Goal: Task Accomplishment & Management: Use online tool/utility

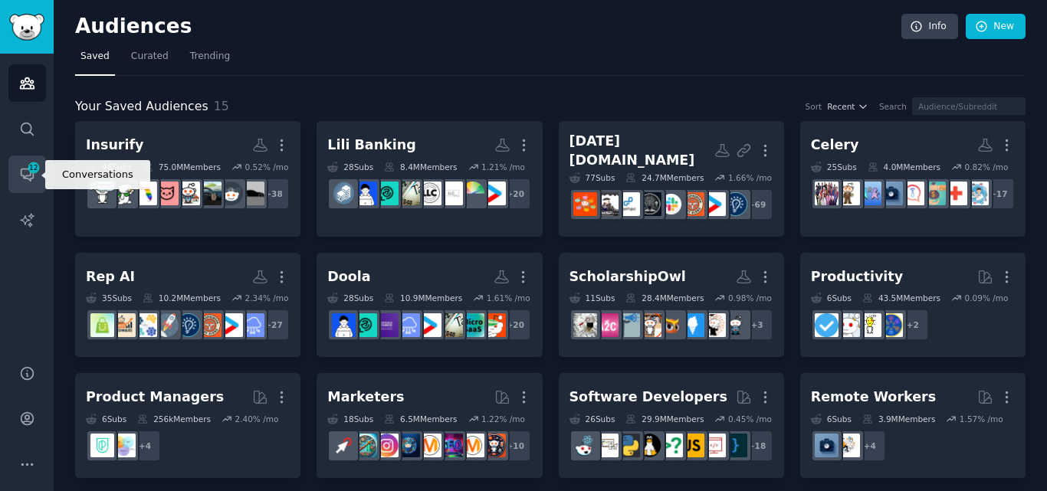
click at [34, 172] on span "12" at bounding box center [34, 167] width 14 height 11
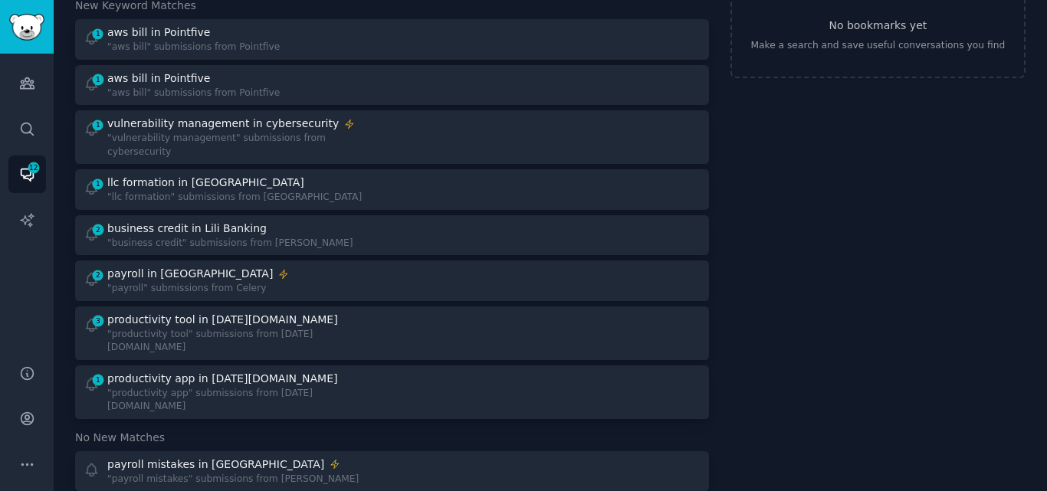
scroll to position [104, 0]
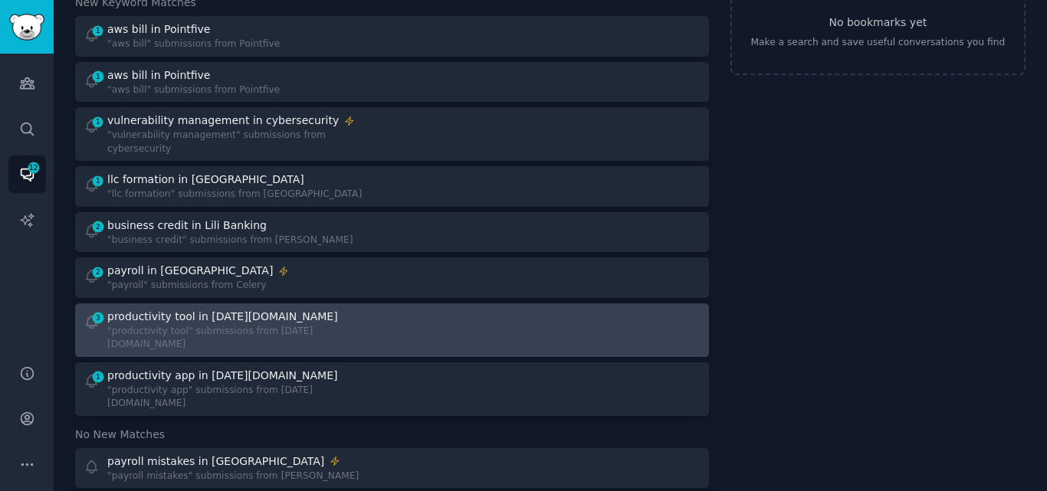
click at [332, 317] on div "3 productivity tool in Monday.com "productivity tool" submissions from Monday.c…" at bounding box center [233, 330] width 298 height 43
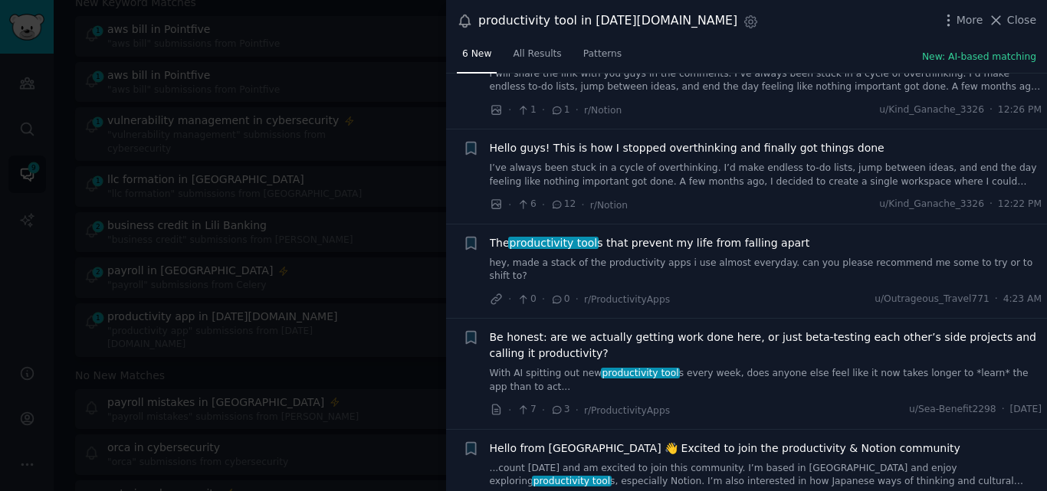
scroll to position [162, 0]
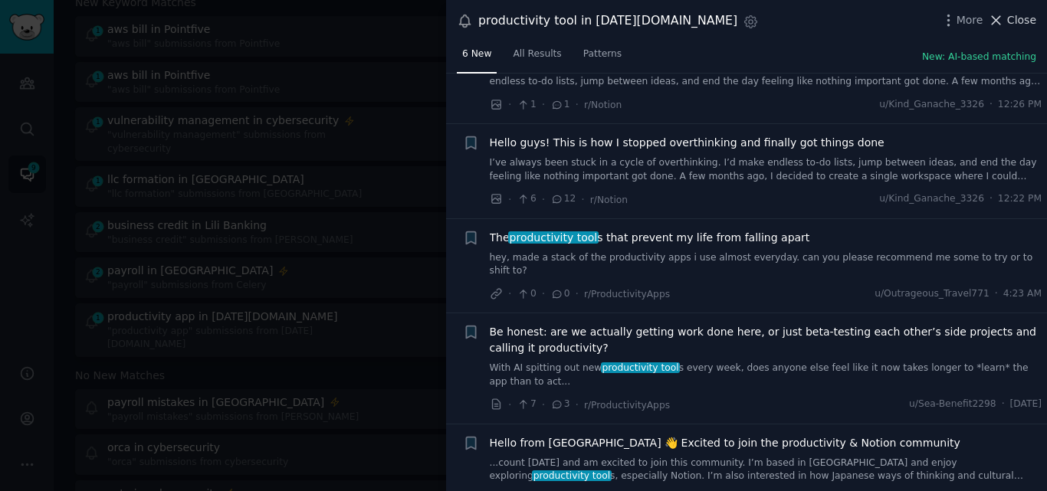
click at [1001, 16] on icon at bounding box center [996, 20] width 8 height 8
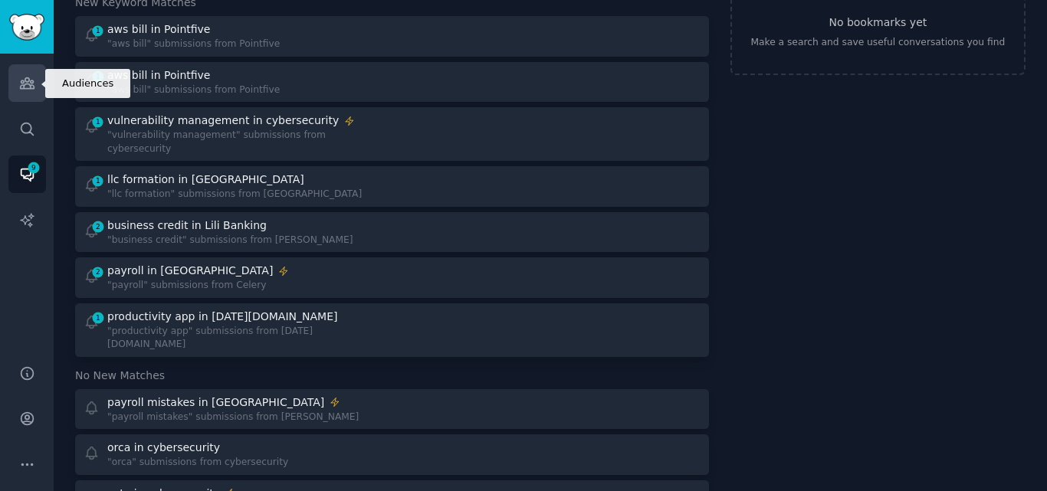
click at [33, 89] on icon "Sidebar" at bounding box center [27, 83] width 14 height 11
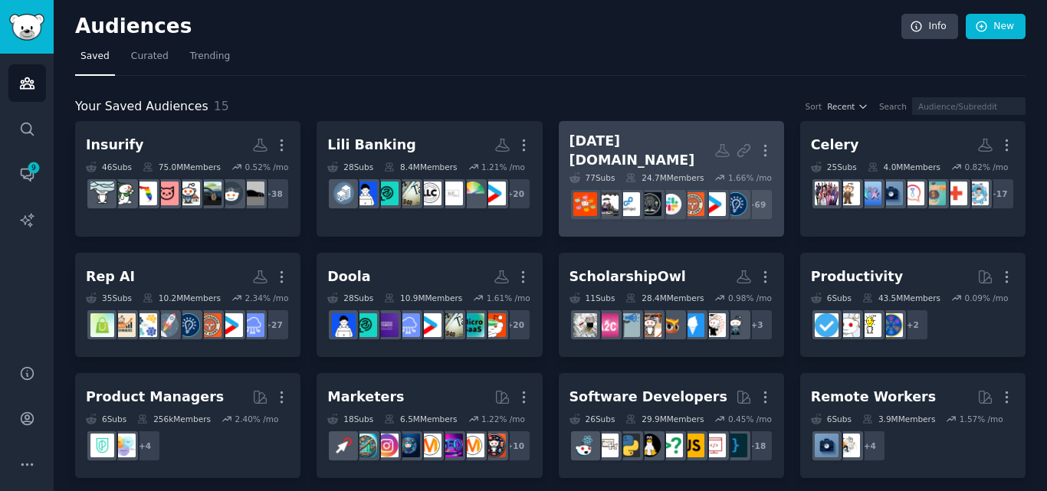
click at [592, 152] on div "Monday.com" at bounding box center [641, 151] width 145 height 38
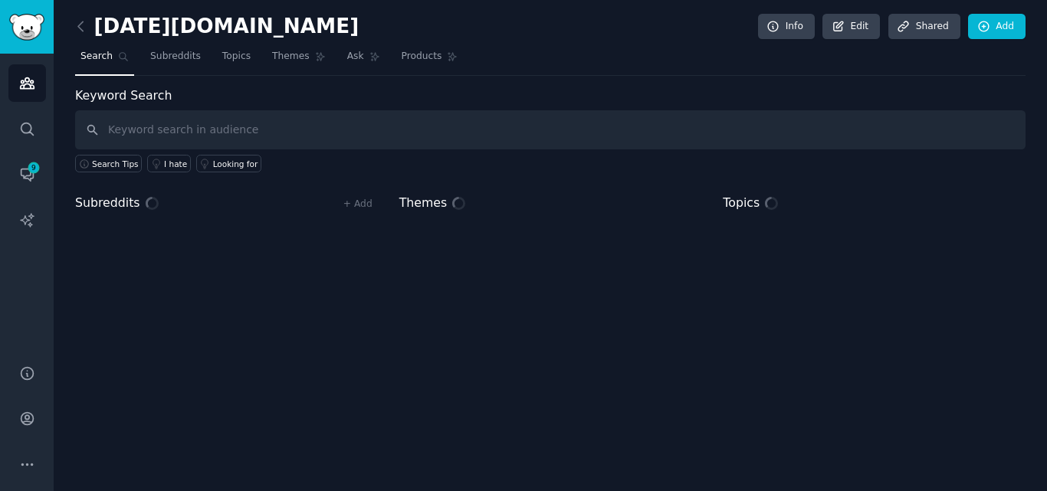
click at [325, 134] on input "text" at bounding box center [550, 129] width 950 height 39
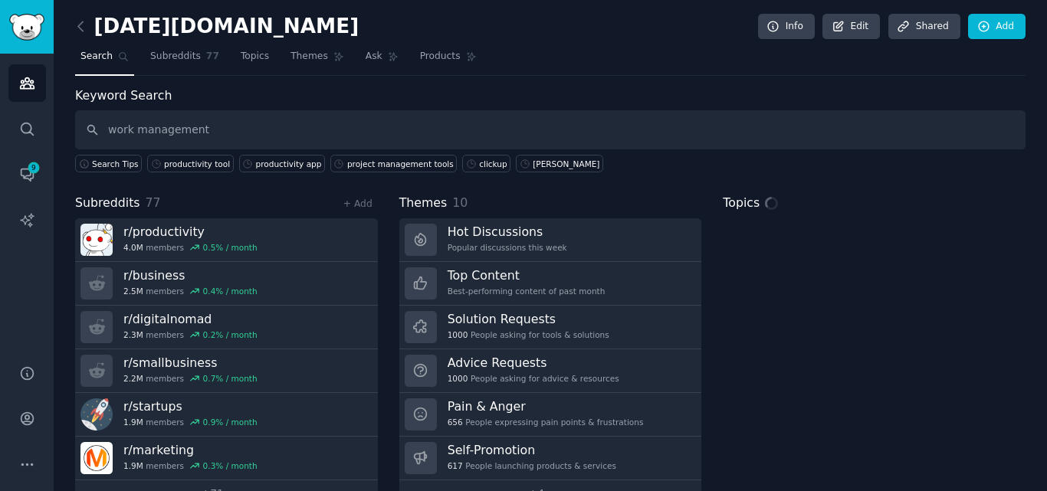
type input "work management"
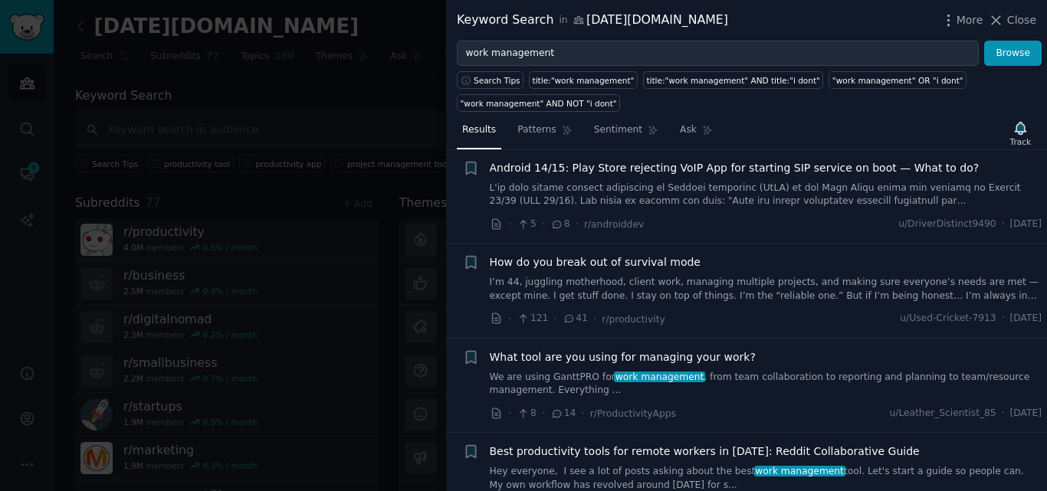
scroll to position [257, 0]
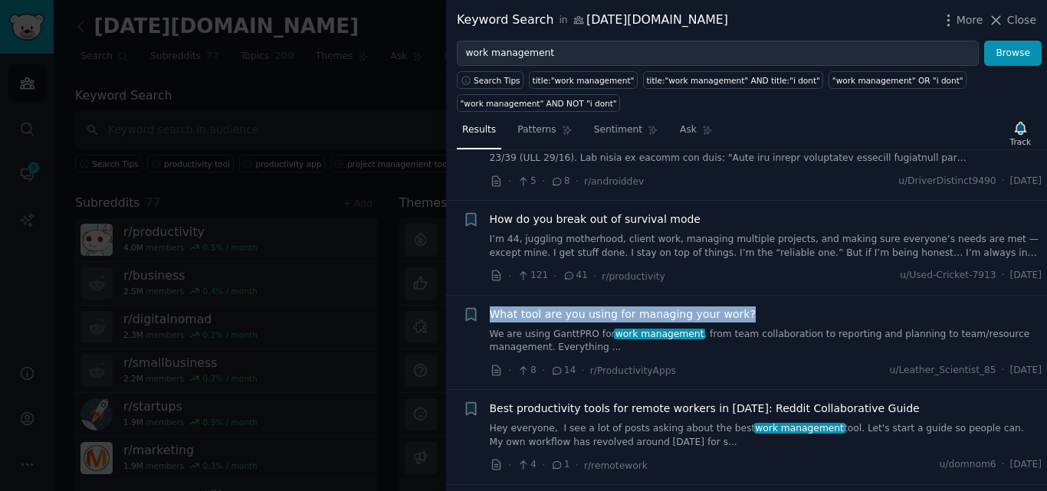
drag, startPoint x: 681, startPoint y: 321, endPoint x: 490, endPoint y: 313, distance: 191.8
click at [490, 313] on div "What tool are you using for managing your work?" at bounding box center [766, 315] width 553 height 16
click at [693, 310] on span "What tool are you using for managing your work?" at bounding box center [623, 315] width 266 height 16
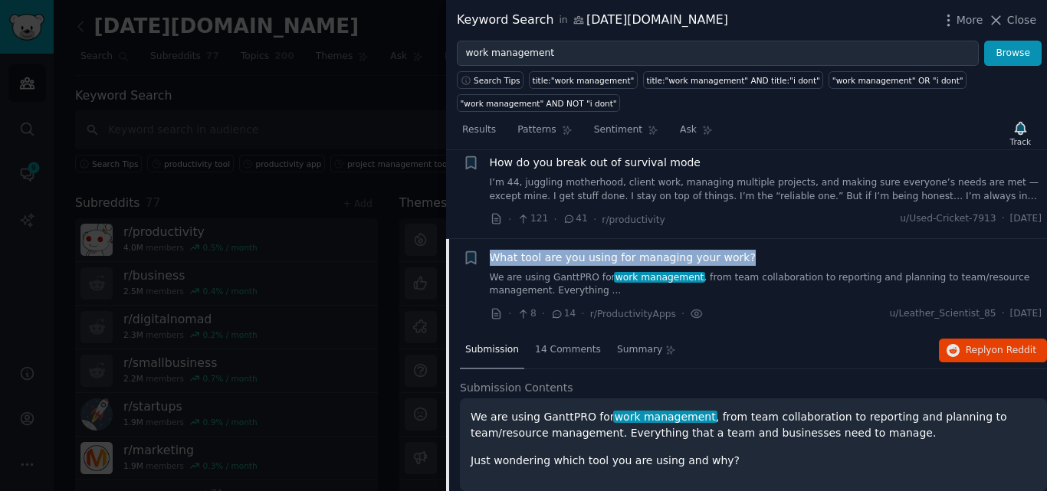
scroll to position [403, 0]
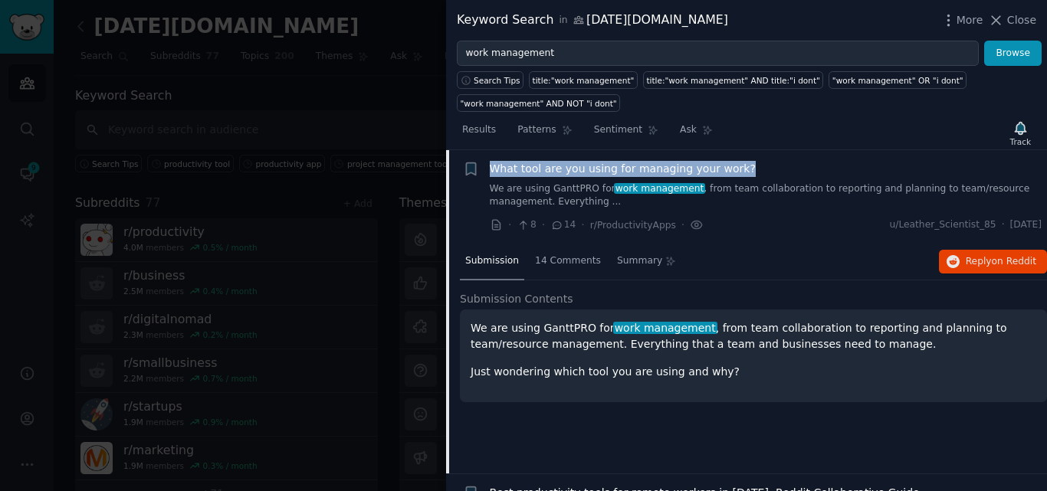
click at [539, 170] on span "What tool are you using for managing your work?" at bounding box center [623, 169] width 266 height 16
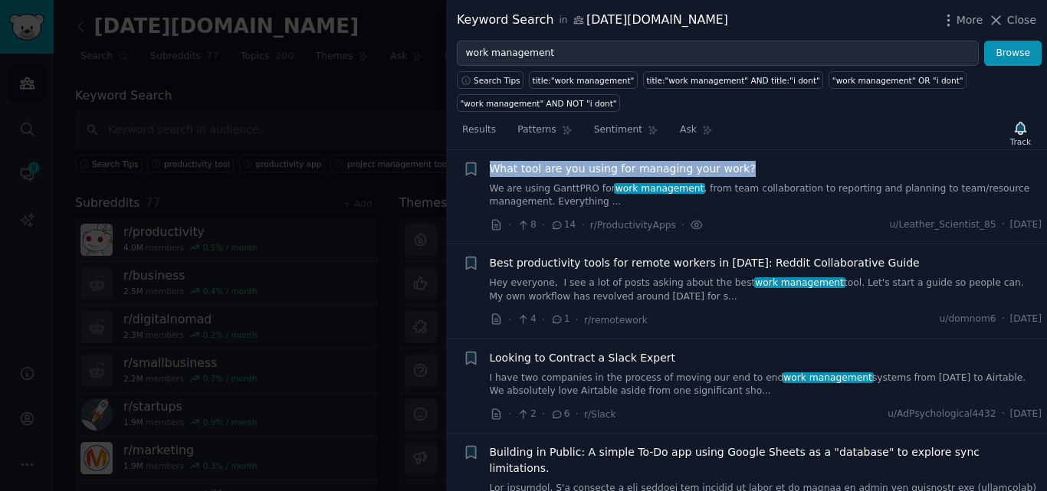
click at [638, 293] on link "Hey everyone, I see a lot of posts asking about the best work management tool. …" at bounding box center [766, 290] width 553 height 27
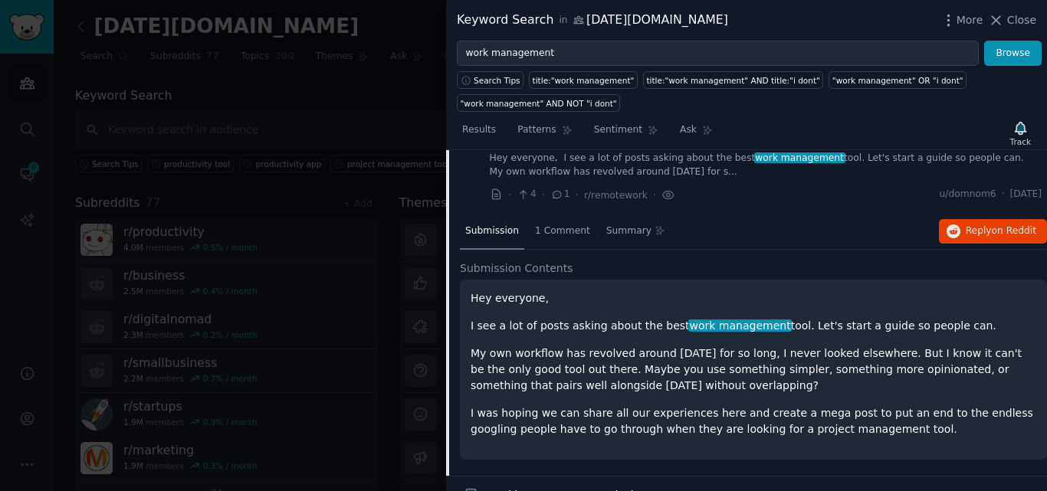
scroll to position [484, 0]
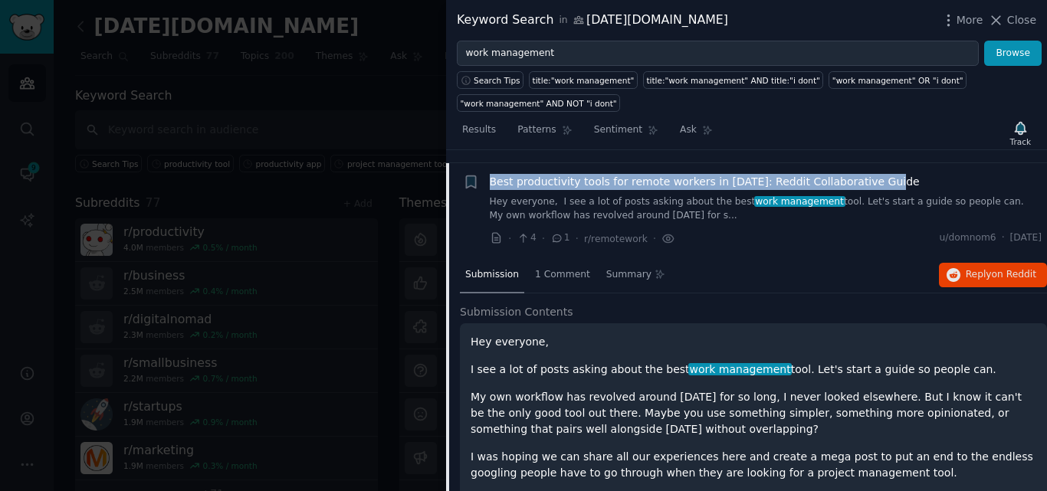
drag, startPoint x: 883, startPoint y: 177, endPoint x: 488, endPoint y: 181, distance: 394.7
click at [488, 181] on div "+ Best productivity tools for remote workers in 2025: Reddit Collaborative Guid…" at bounding box center [752, 210] width 579 height 73
copy span "Best productivity tools for remote workers in 2025: Reddit Collaborative Guide"
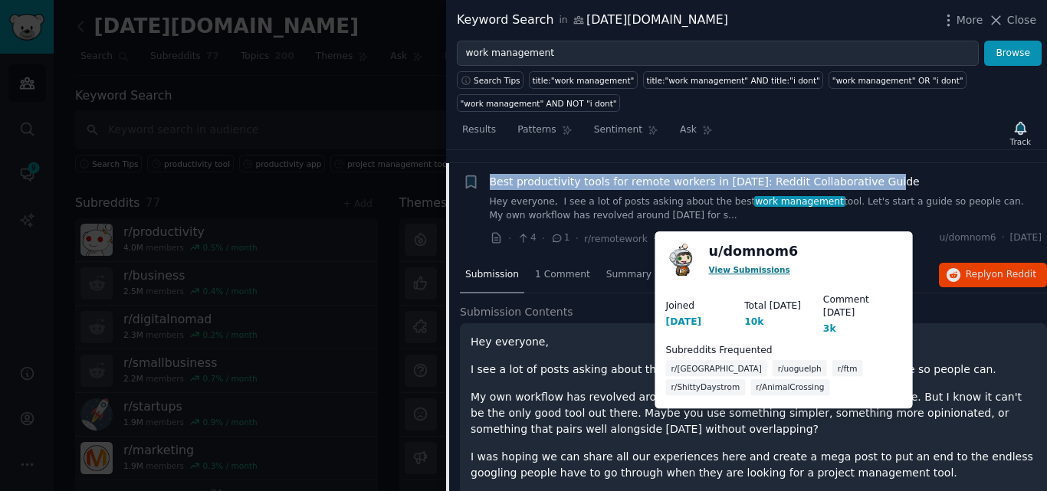
click at [746, 269] on link "View Submissions" at bounding box center [749, 269] width 81 height 9
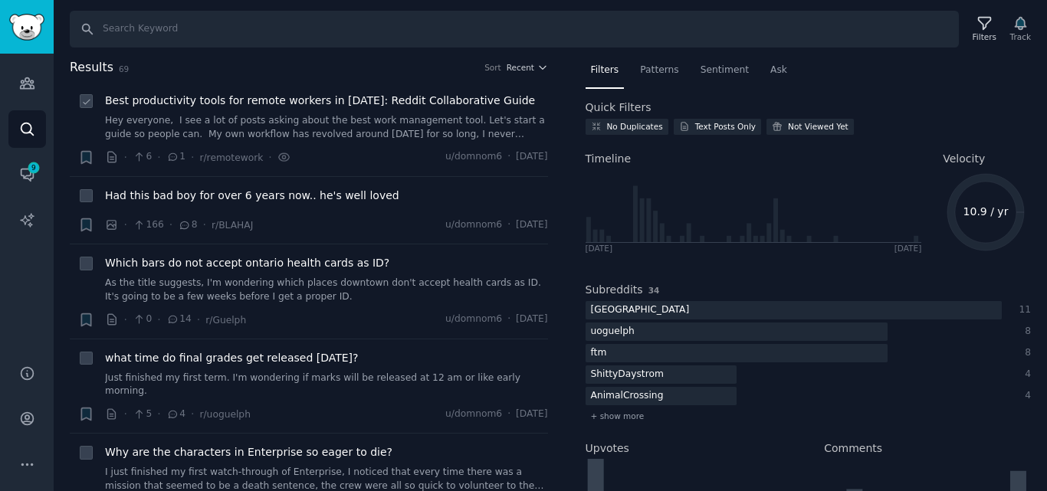
click at [356, 100] on span "Best productivity tools for remote workers in 2025: Reddit Collaborative Guide" at bounding box center [320, 101] width 430 height 16
click at [355, 129] on link "Hey everyone, I see a lot of posts asking about the best work management tool. …" at bounding box center [326, 127] width 443 height 27
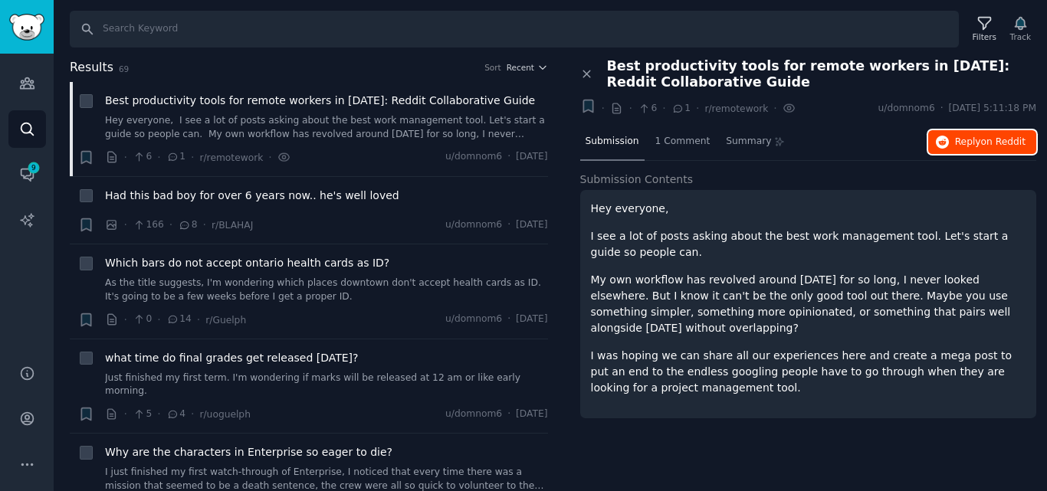
click at [976, 146] on span "Reply on Reddit" at bounding box center [990, 143] width 71 height 14
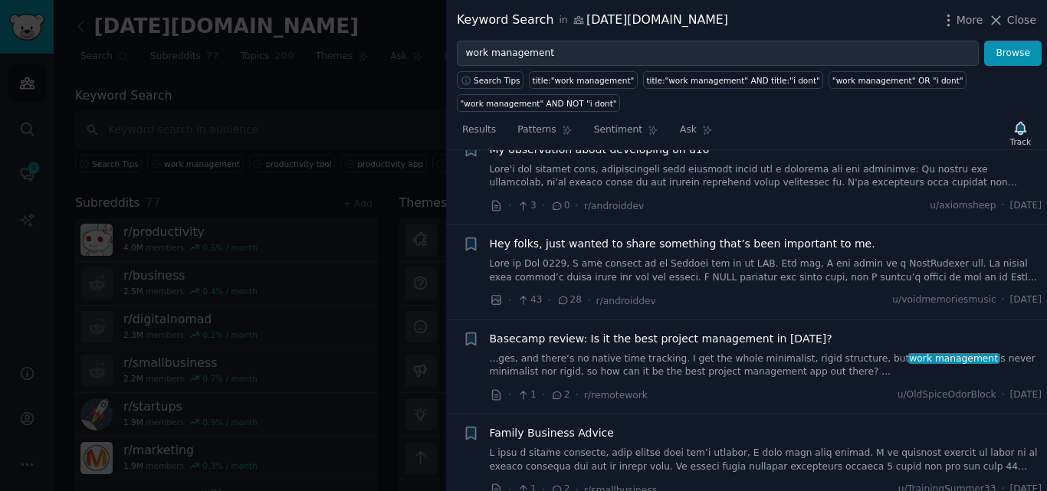
scroll to position [1101, 0]
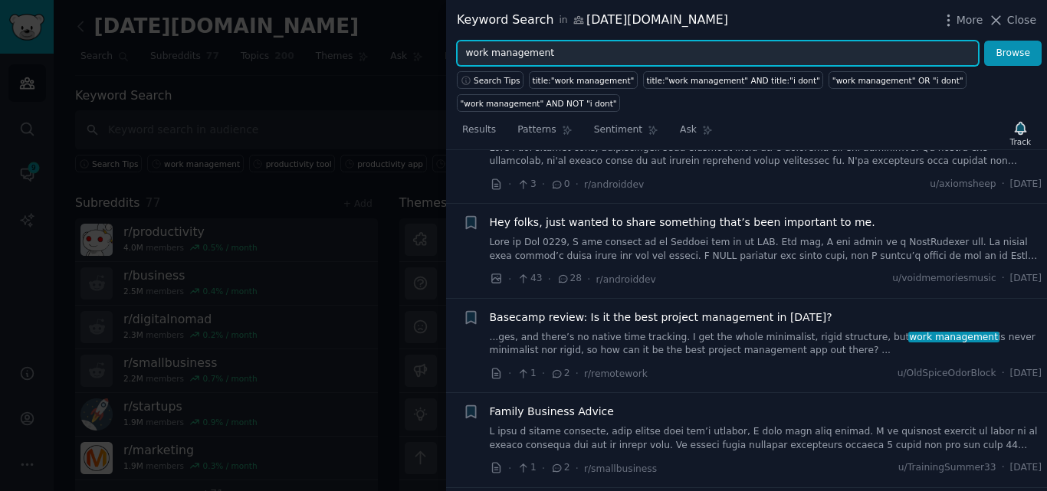
click at [566, 54] on input "work management" at bounding box center [718, 54] width 522 height 26
click at [1019, 126] on icon "button" at bounding box center [1020, 128] width 11 height 12
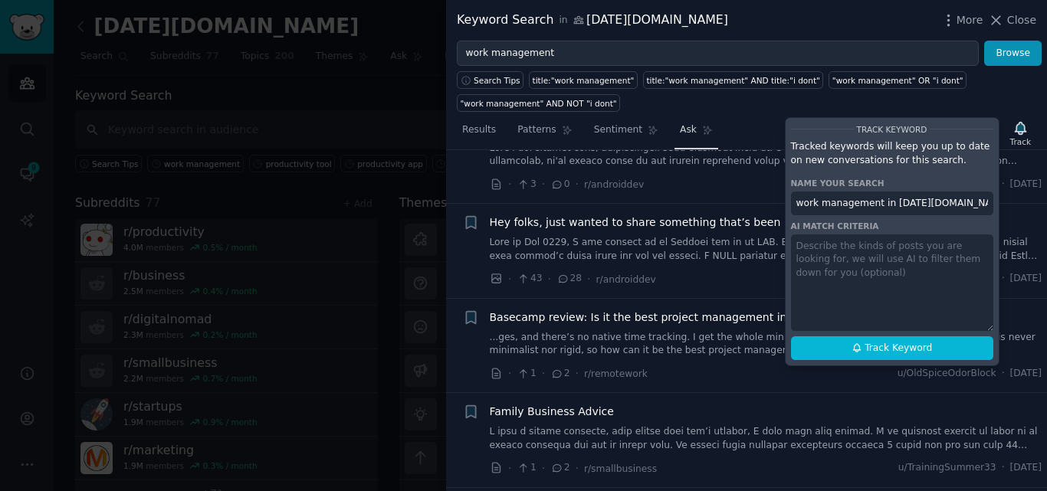
click at [882, 350] on span "Track Keyword" at bounding box center [897, 349] width 67 height 14
type input "work management in Monday.com"
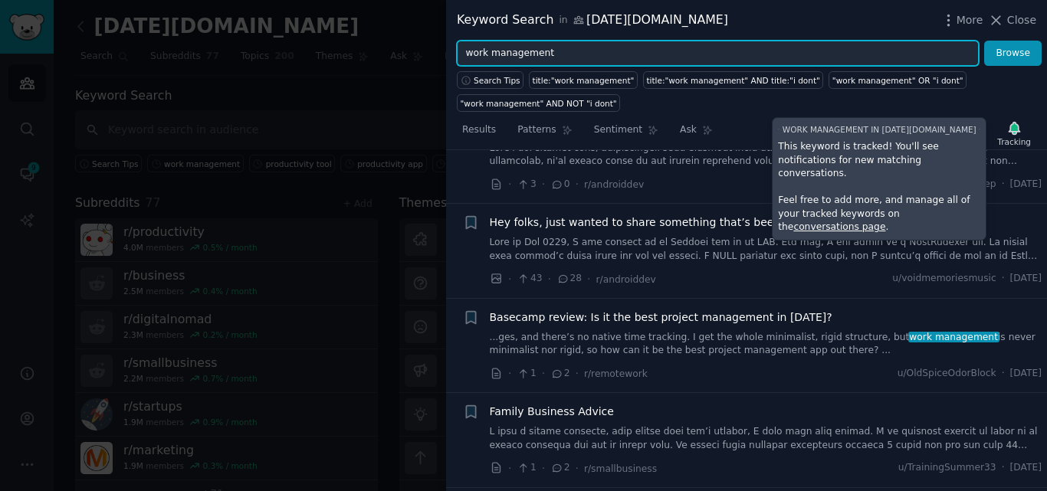
click at [647, 57] on input "work management" at bounding box center [718, 54] width 522 height 26
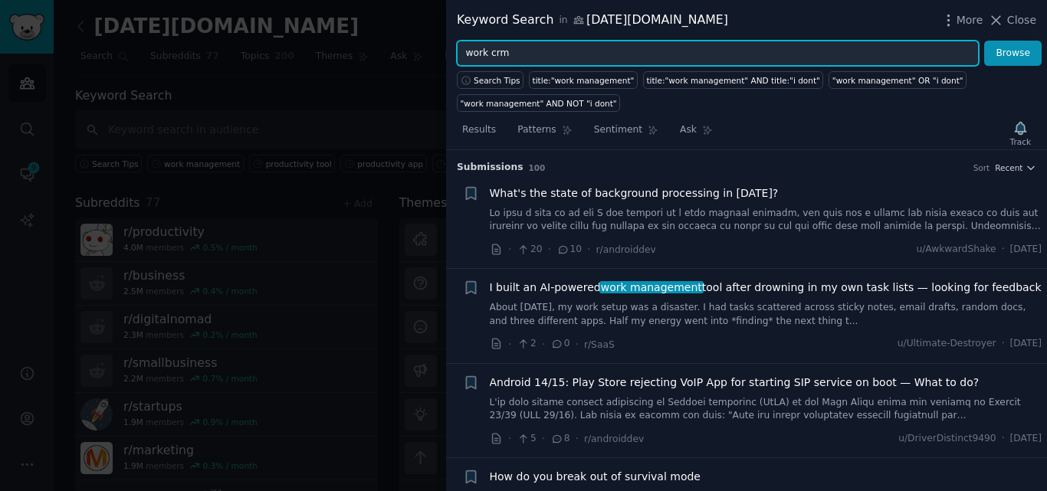
type input "work crm"
click at [984, 41] on button "Browse" at bounding box center [1012, 54] width 57 height 26
